Goal: Information Seeking & Learning: Learn about a topic

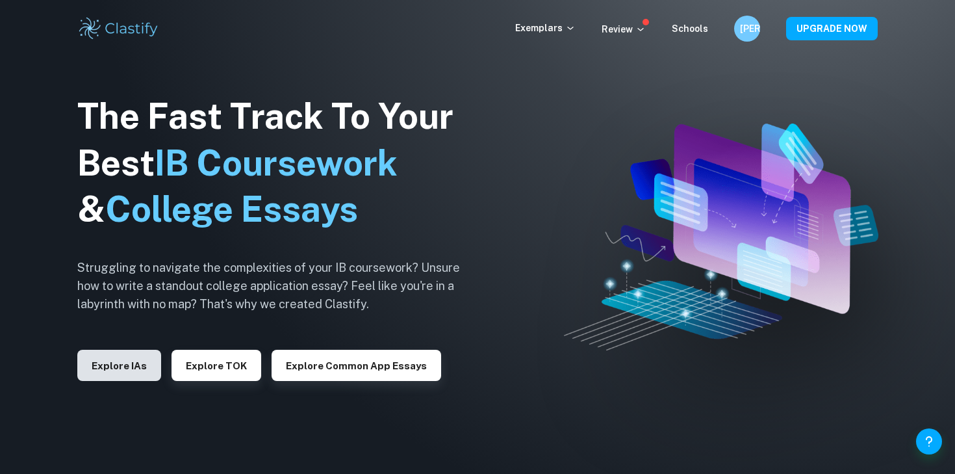
click at [148, 362] on button "Explore IAs" at bounding box center [119, 365] width 84 height 31
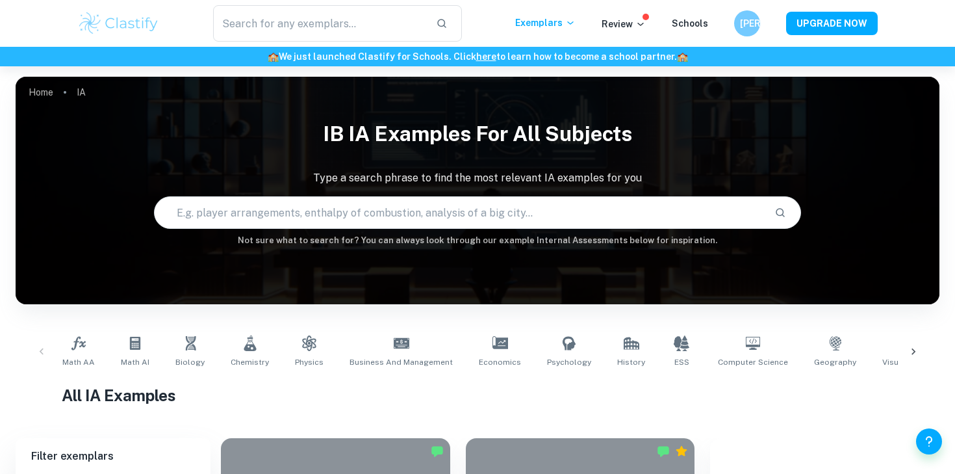
click at [356, 213] on input "text" at bounding box center [459, 212] width 609 height 36
type input "e"
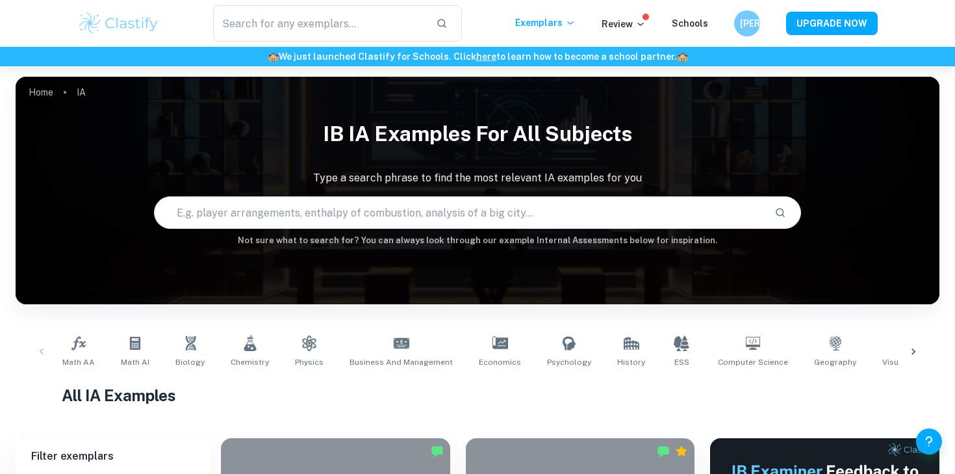
scroll to position [270, 0]
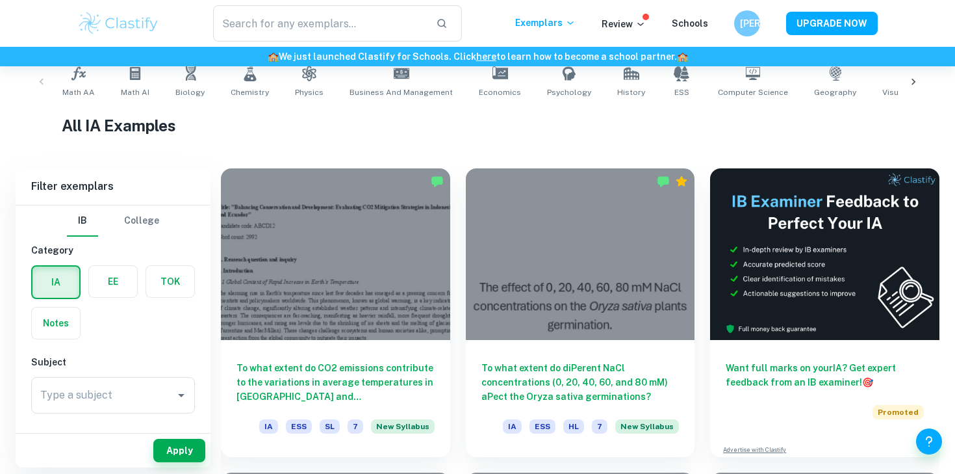
click at [83, 392] on div "Type a subject Type a subject" at bounding box center [113, 395] width 164 height 36
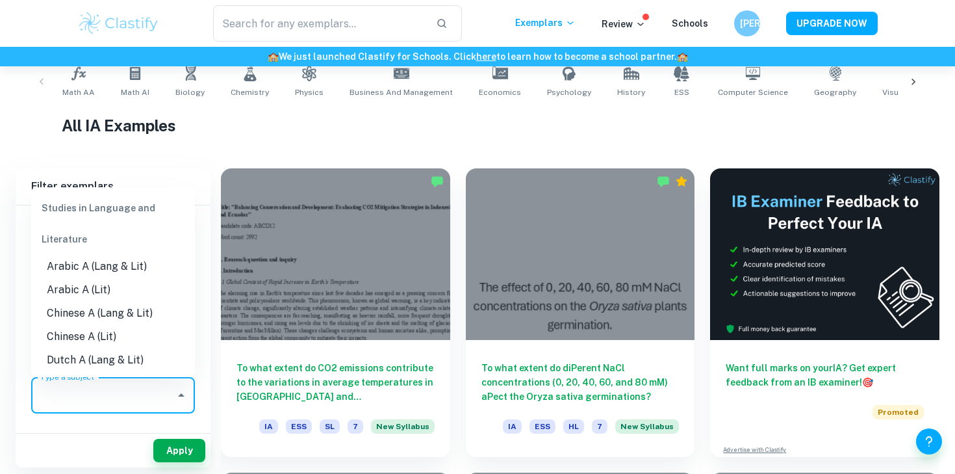
type input "c"
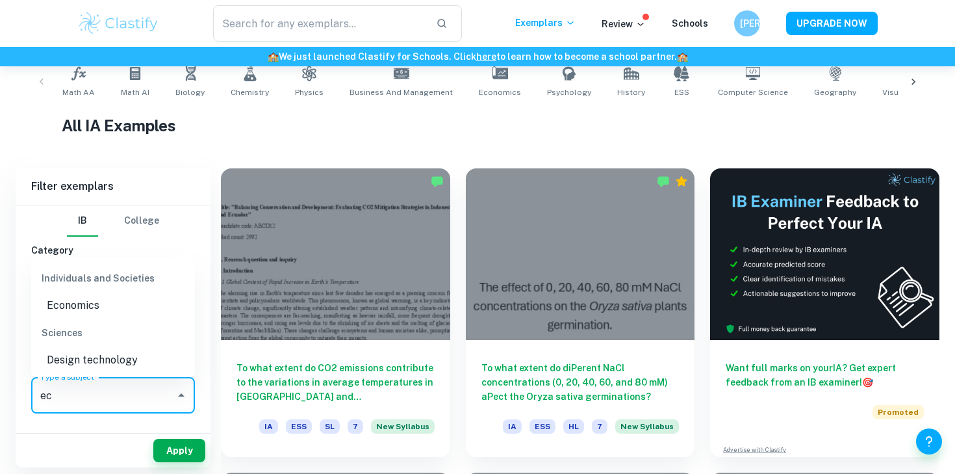
click at [89, 298] on li "Economics" at bounding box center [113, 305] width 164 height 23
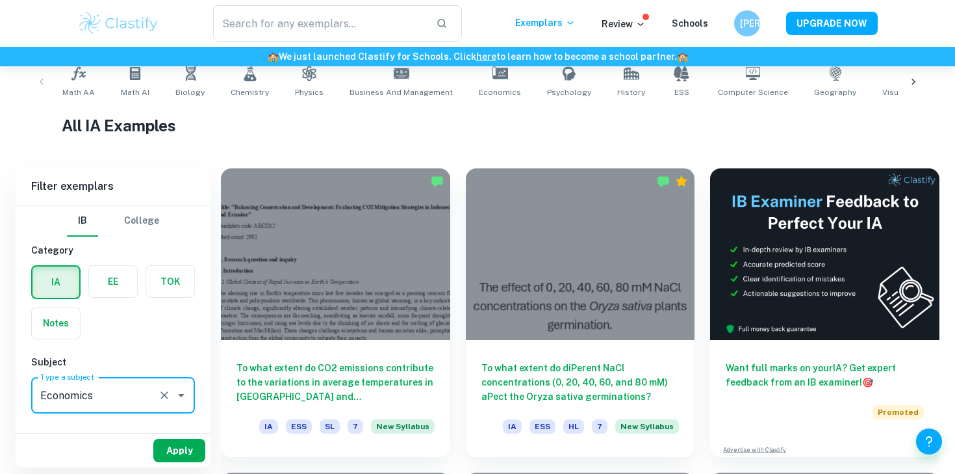
type input "Economics"
click at [183, 445] on button "Apply" at bounding box center [179, 450] width 52 height 23
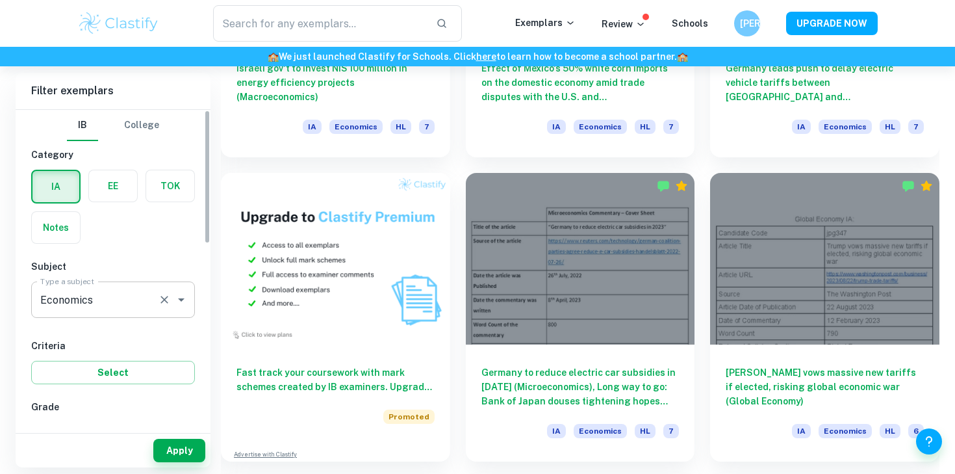
scroll to position [125, 0]
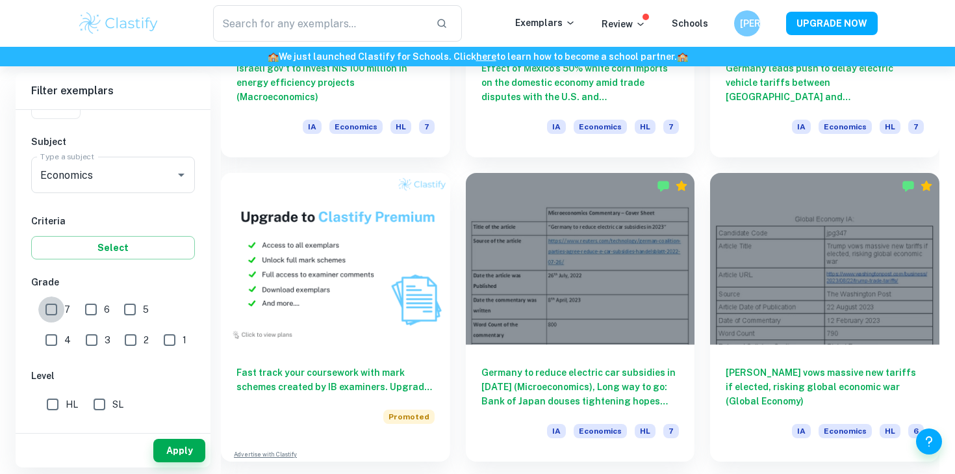
click at [59, 307] on input "7" at bounding box center [51, 309] width 26 height 26
checkbox input "true"
click at [111, 400] on input "SL" at bounding box center [99, 404] width 26 height 26
checkbox input "true"
click at [175, 454] on button "Apply" at bounding box center [179, 450] width 52 height 23
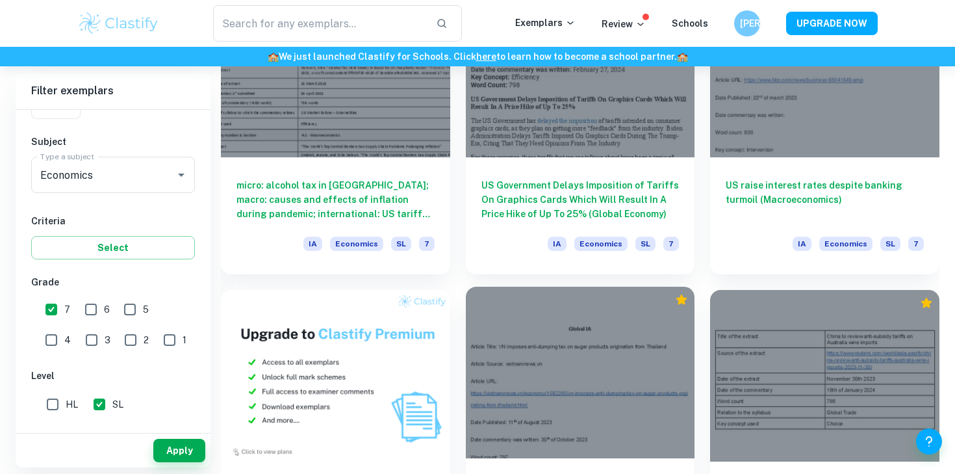
scroll to position [654, 0]
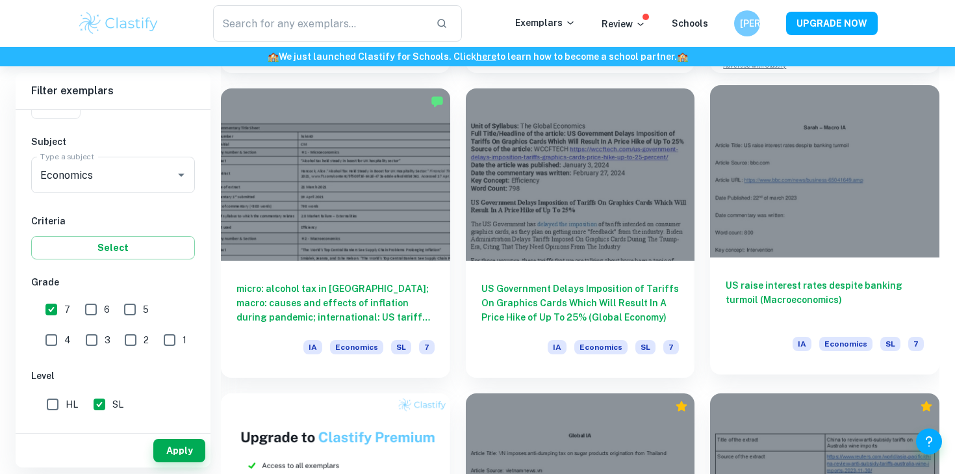
click at [756, 205] on div at bounding box center [824, 171] width 229 height 172
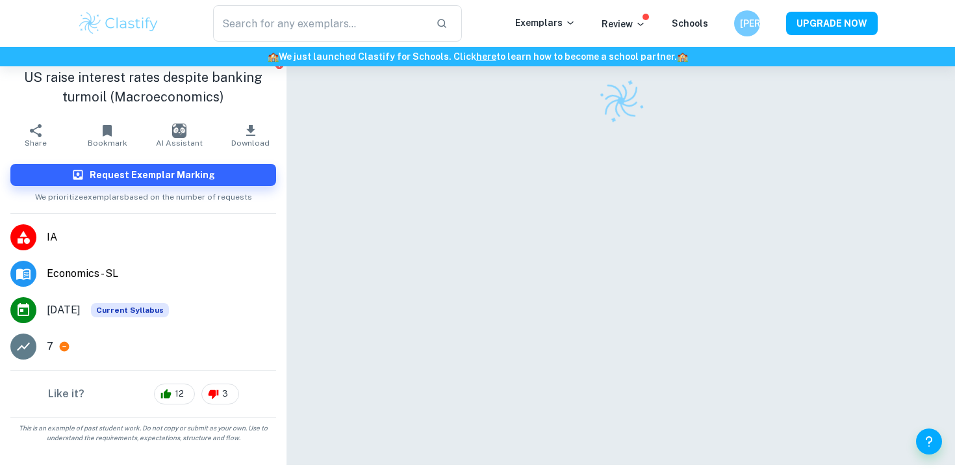
scroll to position [57, 0]
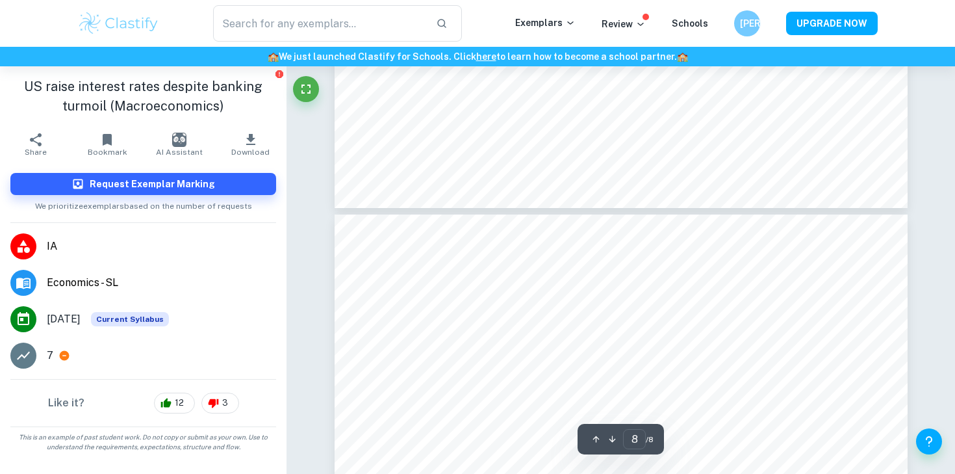
type input "7"
